Goal: Use online tool/utility

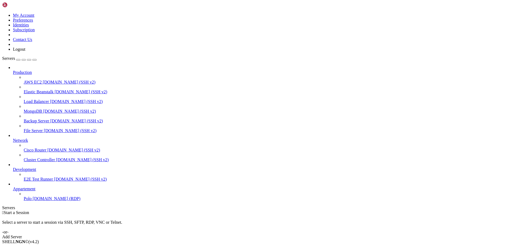
click at [32, 201] on span "Polo" at bounding box center [28, 198] width 8 height 5
click at [35, 60] on icon "button" at bounding box center [35, 60] width 0 height 0
